Goal: Navigation & Orientation: Find specific page/section

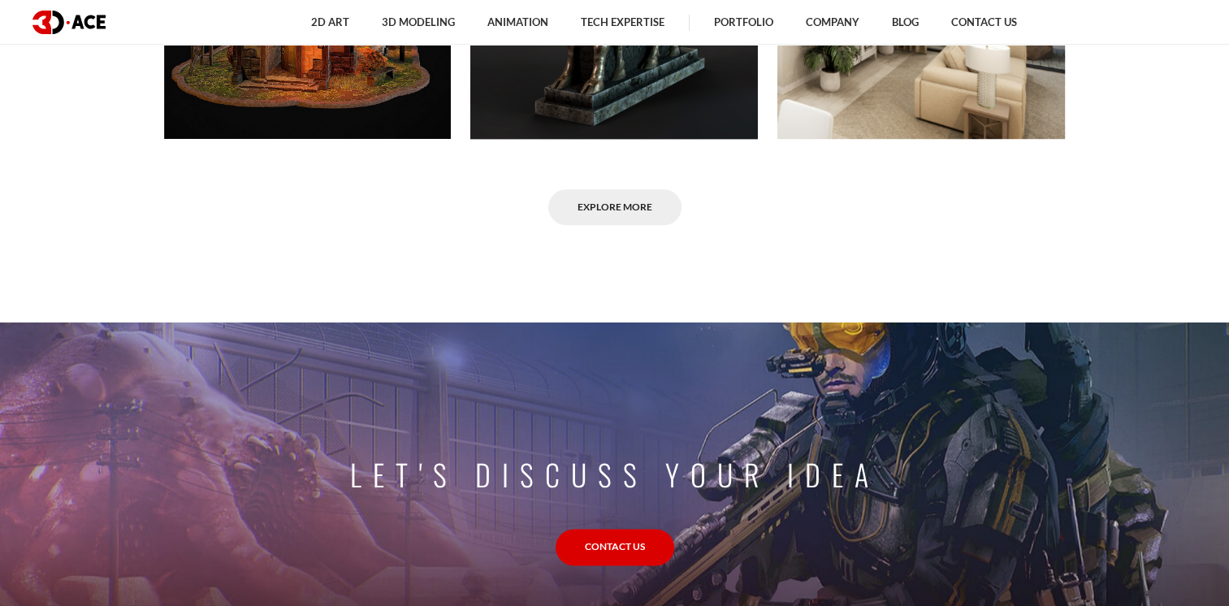
scroll to position [1307, 0]
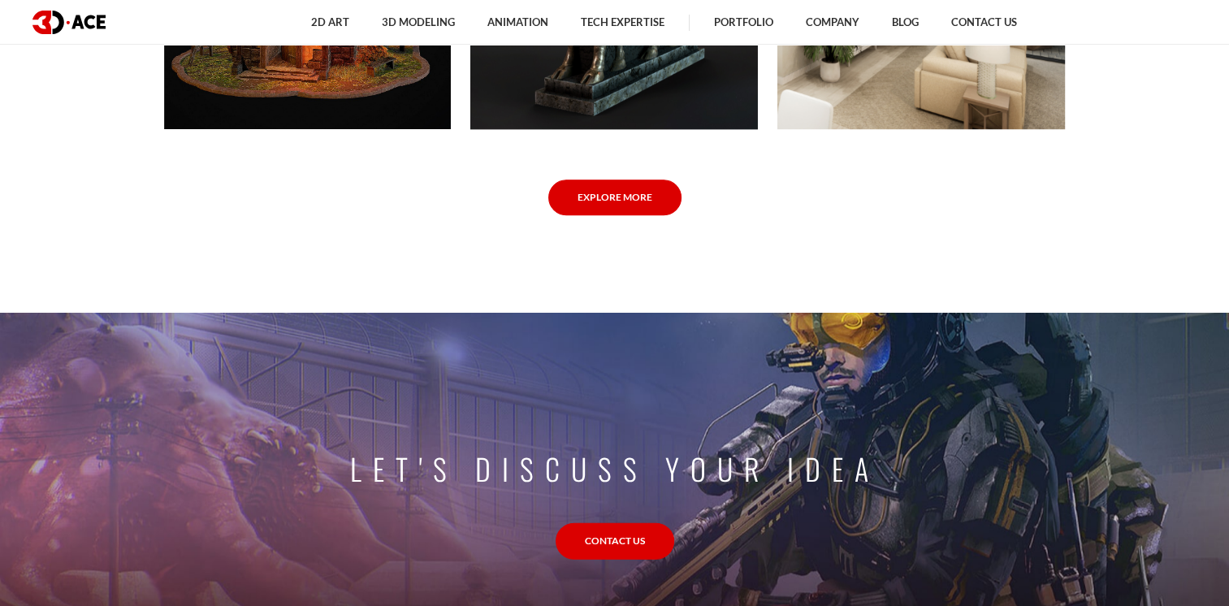
click at [596, 204] on link "Explore More" at bounding box center [614, 197] width 133 height 37
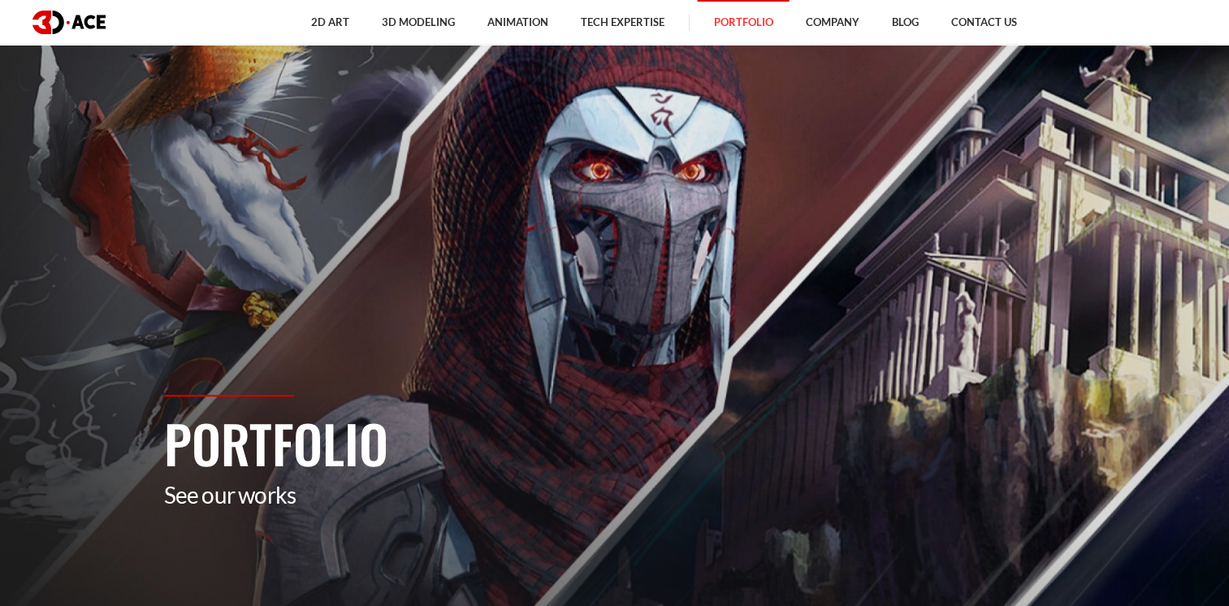
click at [80, 28] on img at bounding box center [68, 23] width 73 height 24
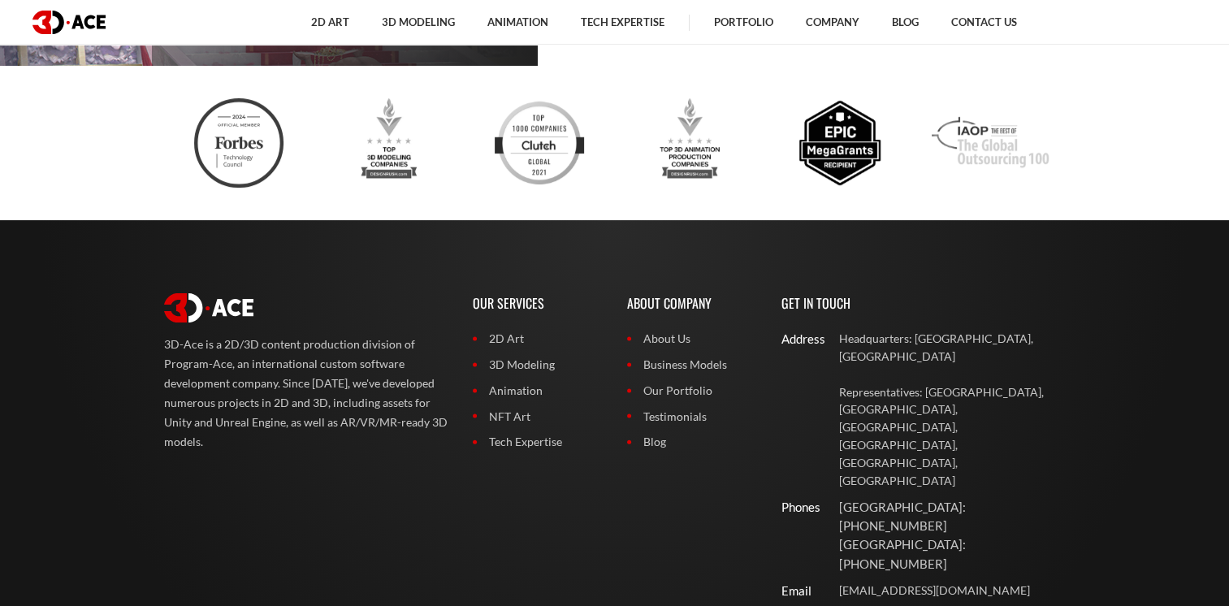
scroll to position [6467, 0]
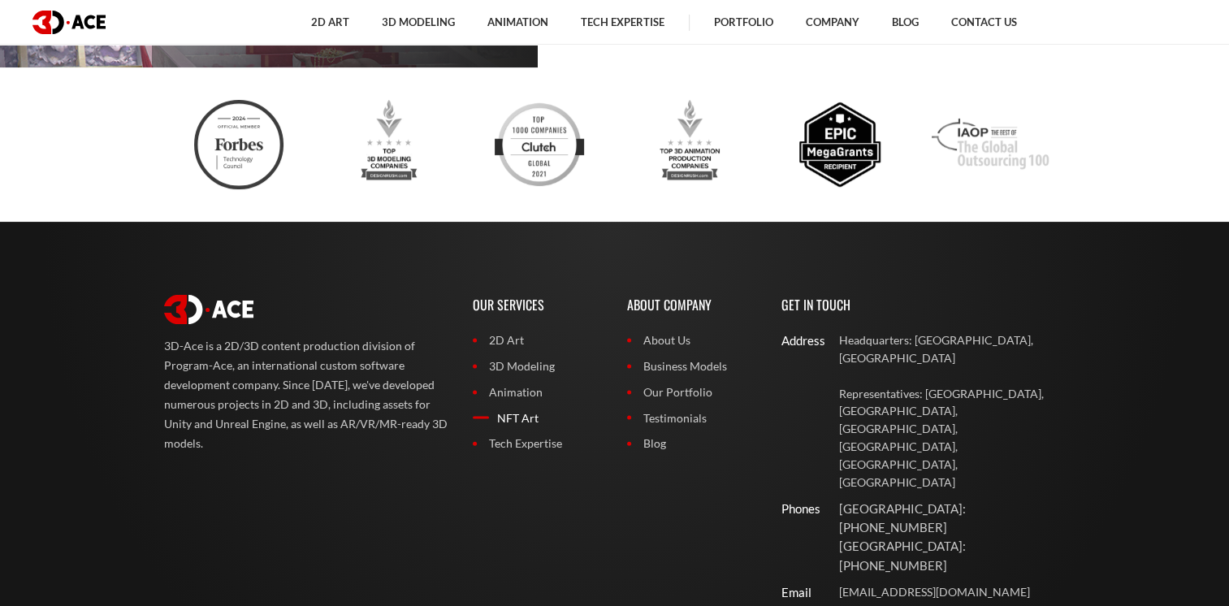
click at [516, 413] on link "NFT Art" at bounding box center [538, 418] width 130 height 18
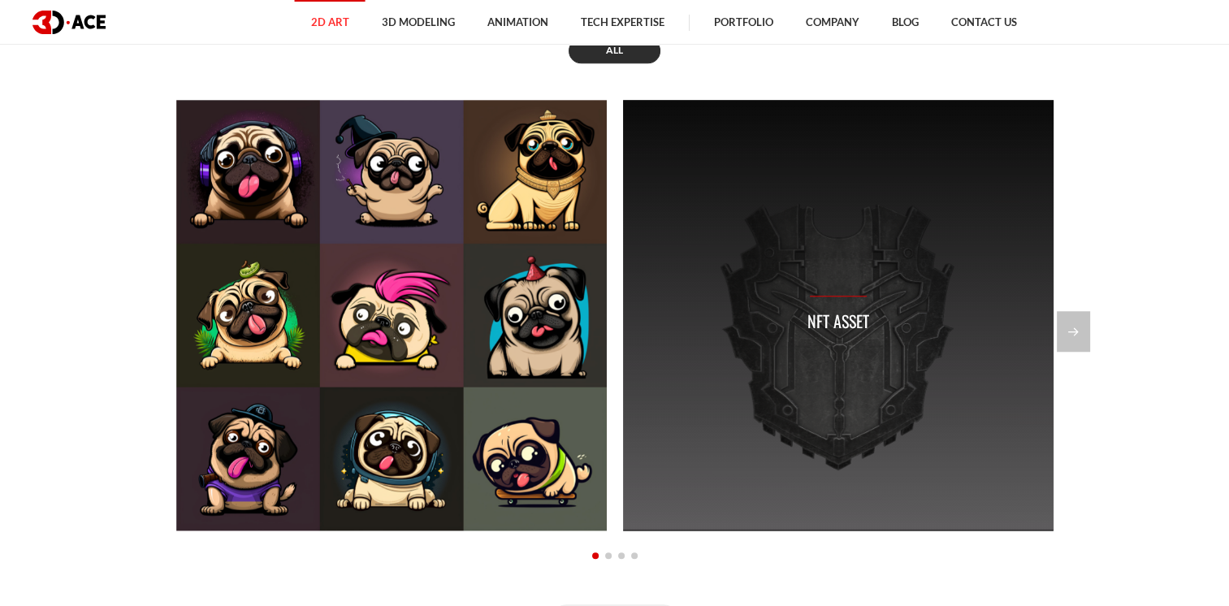
scroll to position [1328, 0]
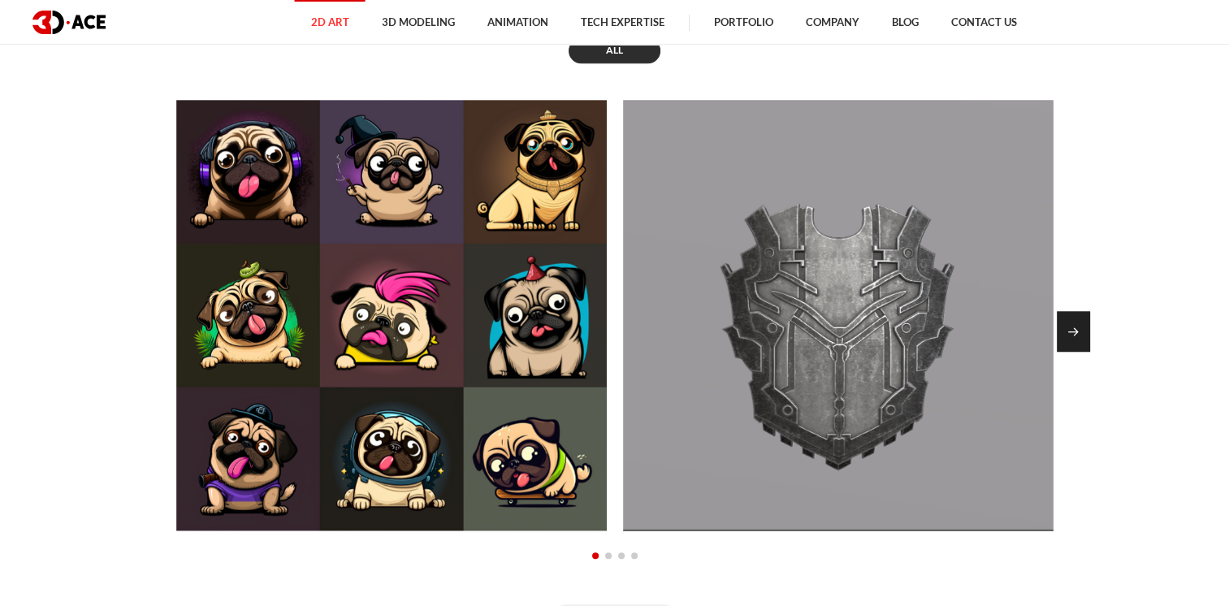
click at [1067, 328] on div "Next slide" at bounding box center [1072, 331] width 33 height 41
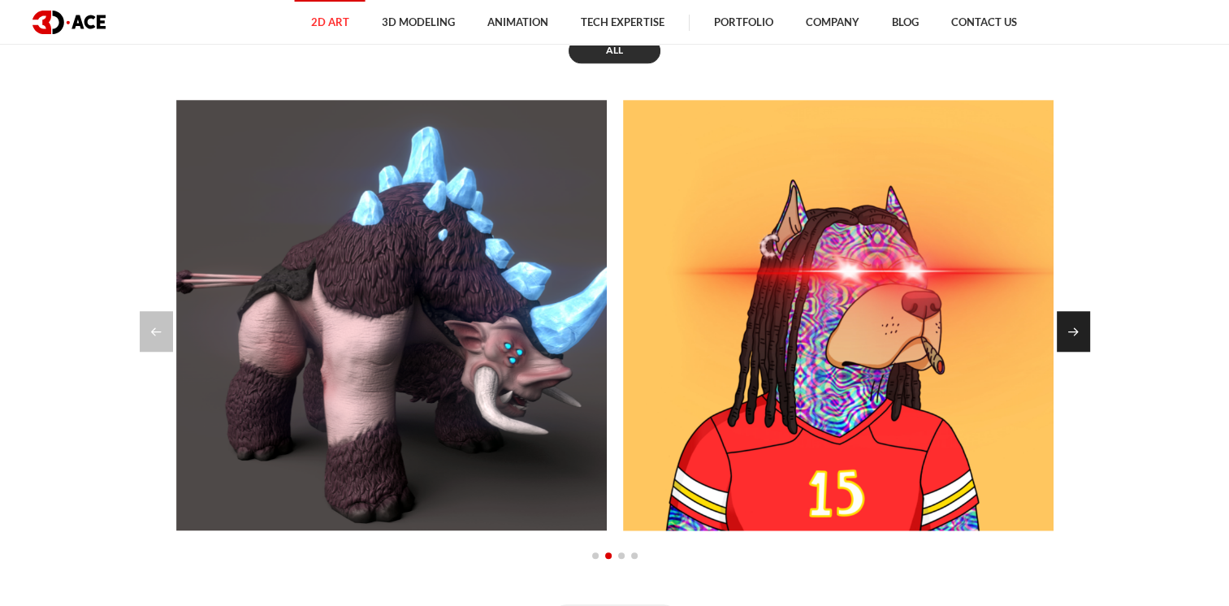
click at [1084, 334] on div "Next slide" at bounding box center [1072, 331] width 33 height 41
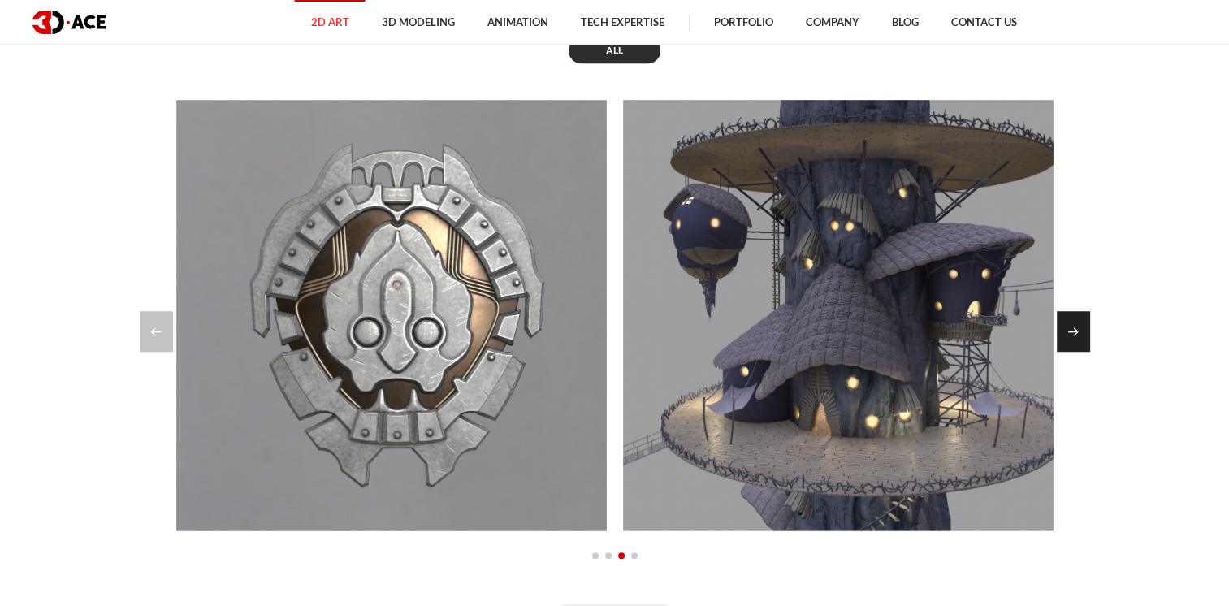
click at [1079, 330] on div "Next slide" at bounding box center [1072, 331] width 33 height 41
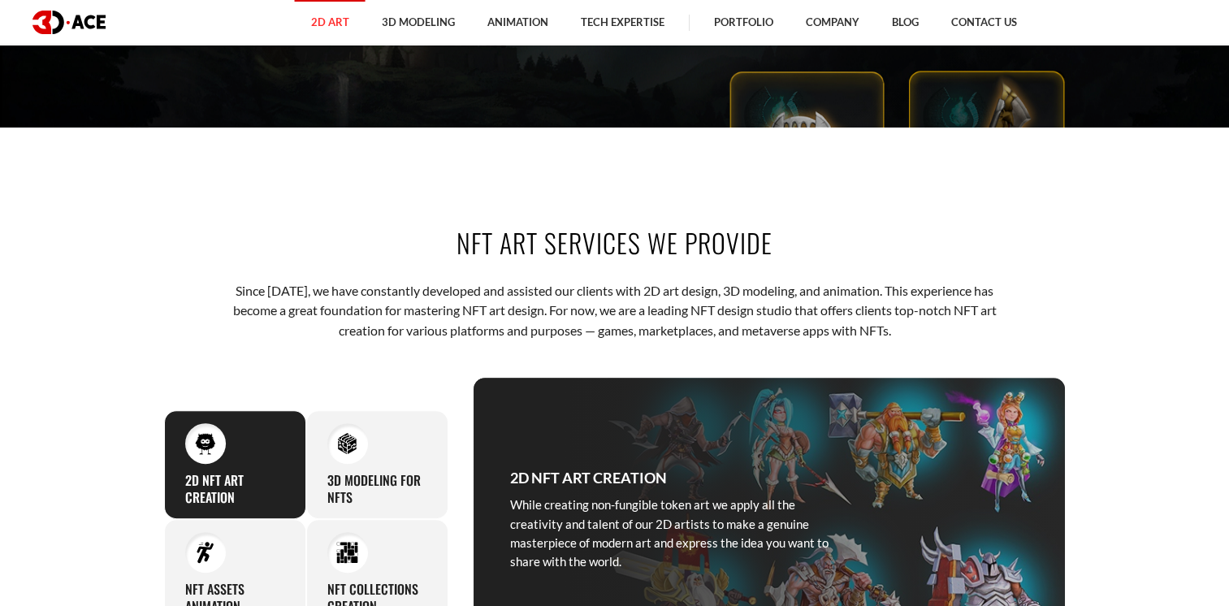
scroll to position [0, 0]
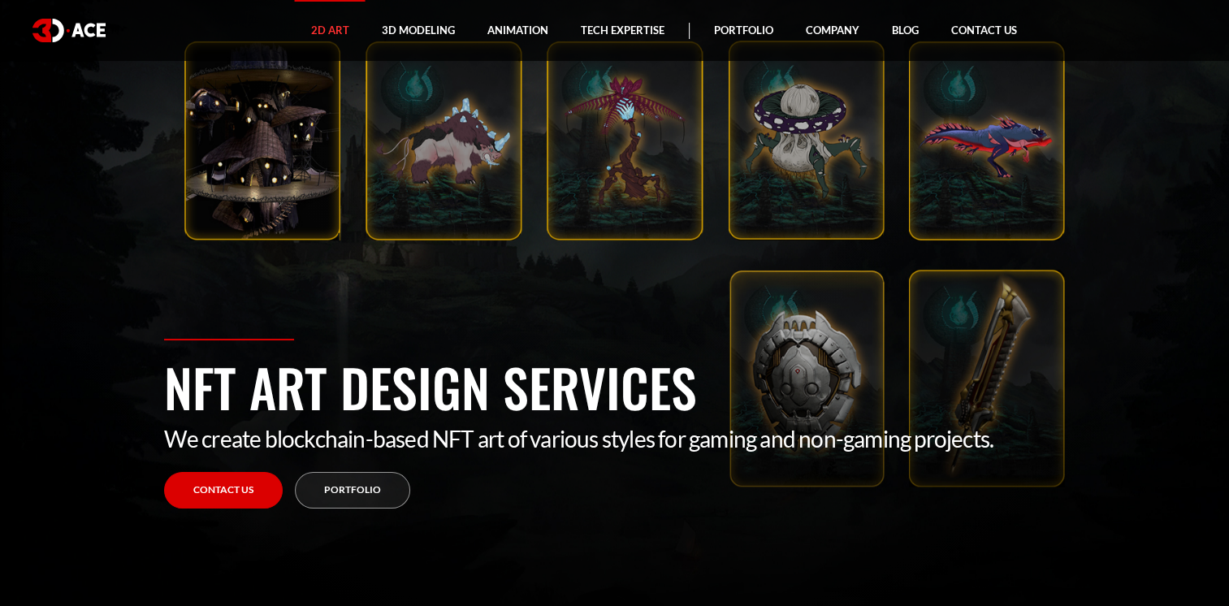
click at [71, 36] on img at bounding box center [68, 31] width 73 height 24
